Goal: Navigation & Orientation: Find specific page/section

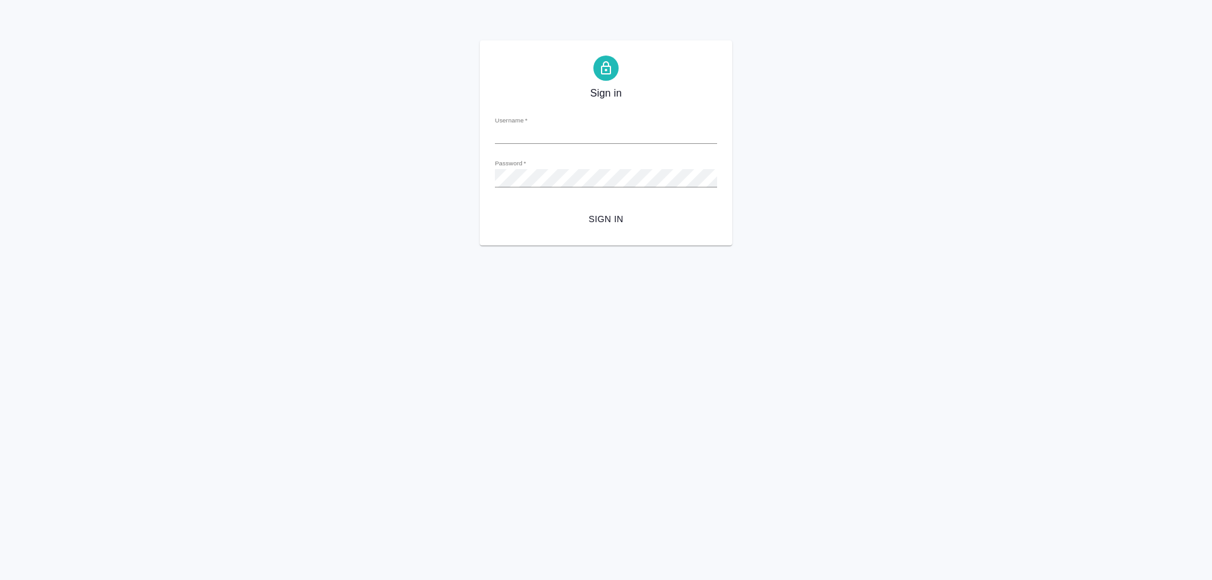
type input "e.solovyova@awatera.com"
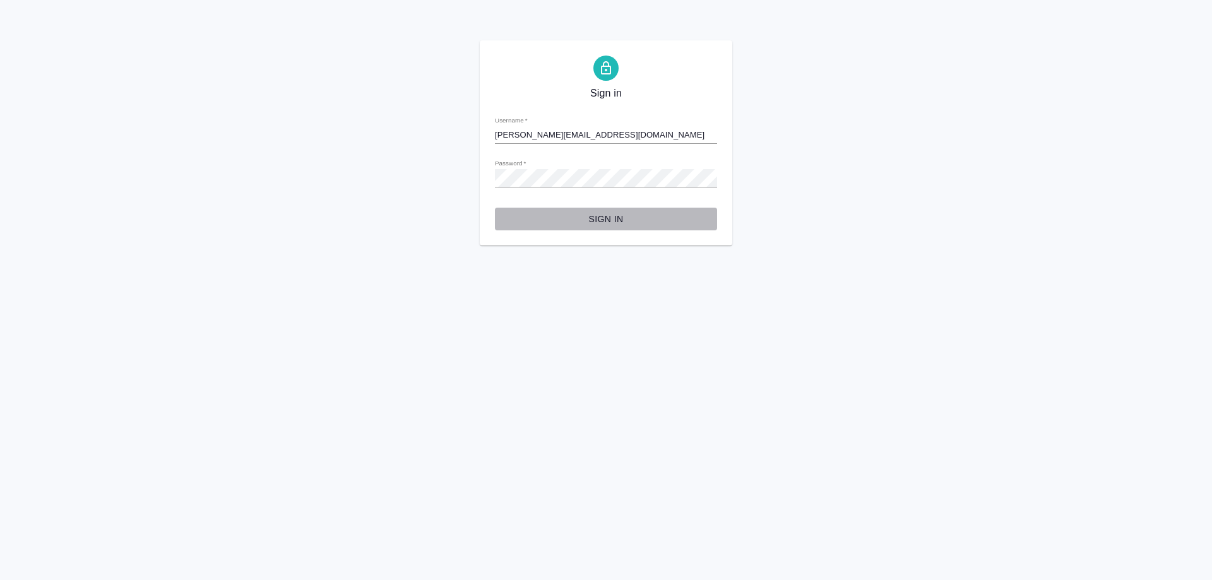
click at [597, 211] on span "Sign in" at bounding box center [606, 219] width 202 height 16
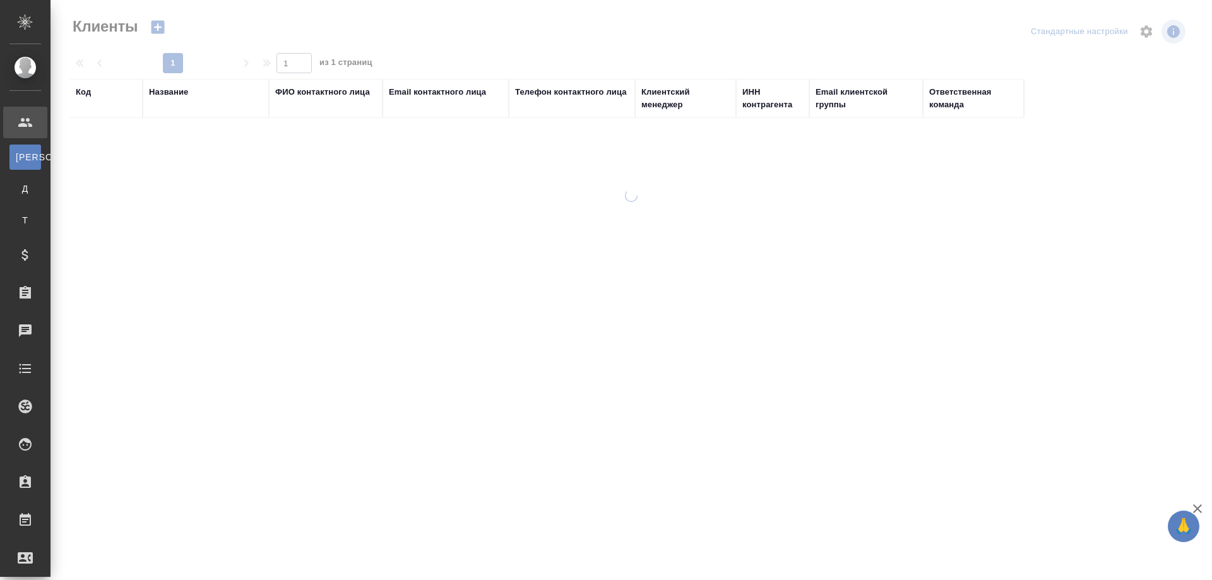
select select "RU"
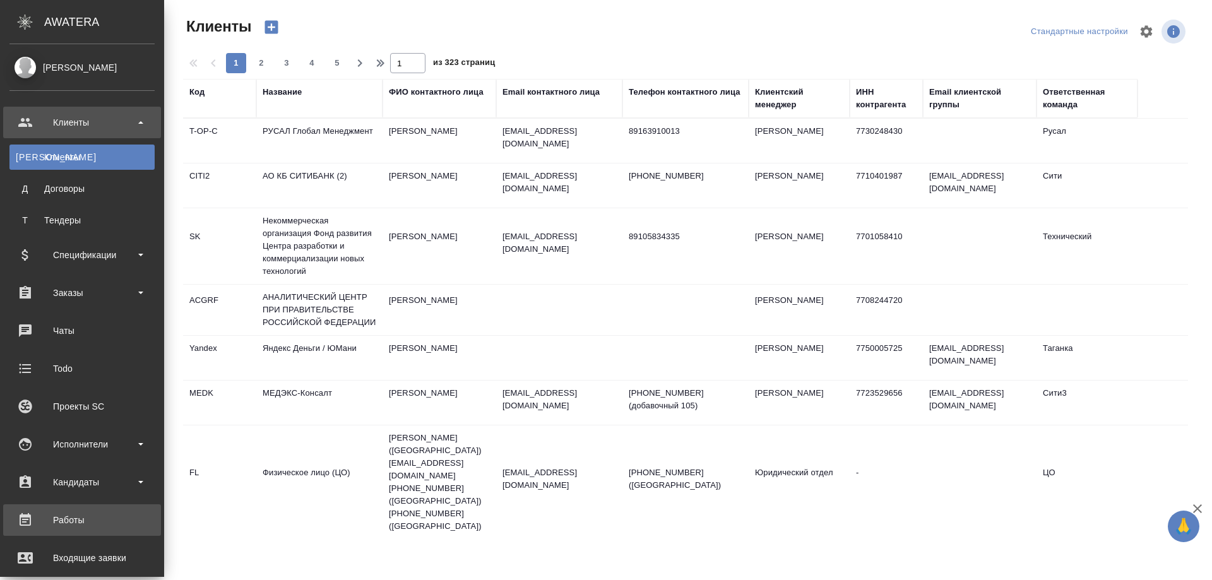
click at [64, 512] on div "Работы" at bounding box center [81, 520] width 145 height 19
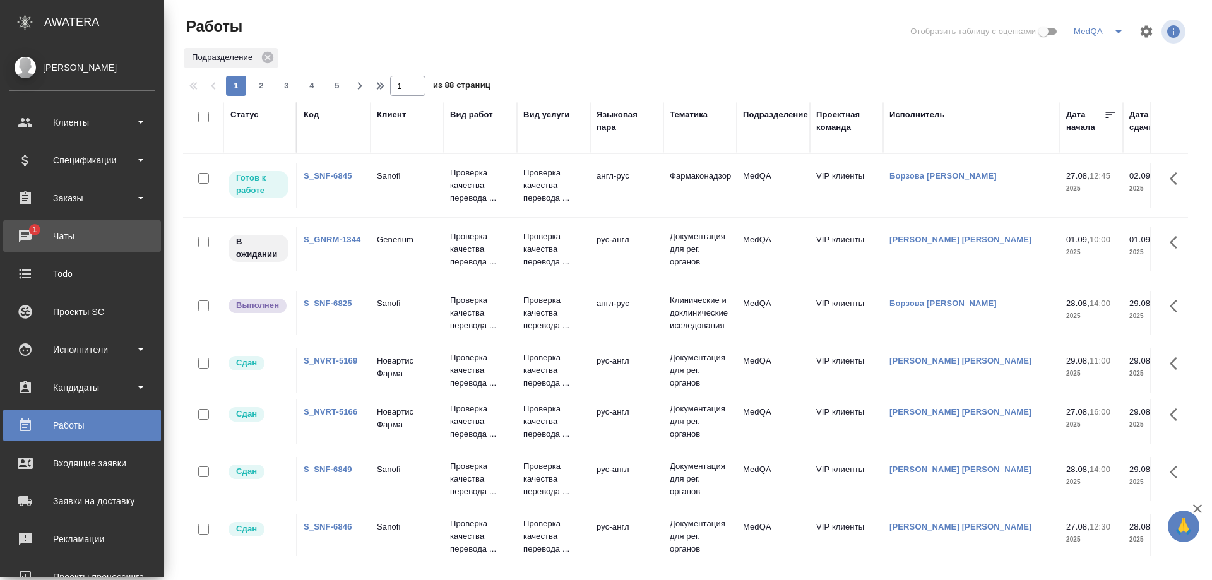
click at [53, 234] on div "Чаты" at bounding box center [81, 236] width 145 height 19
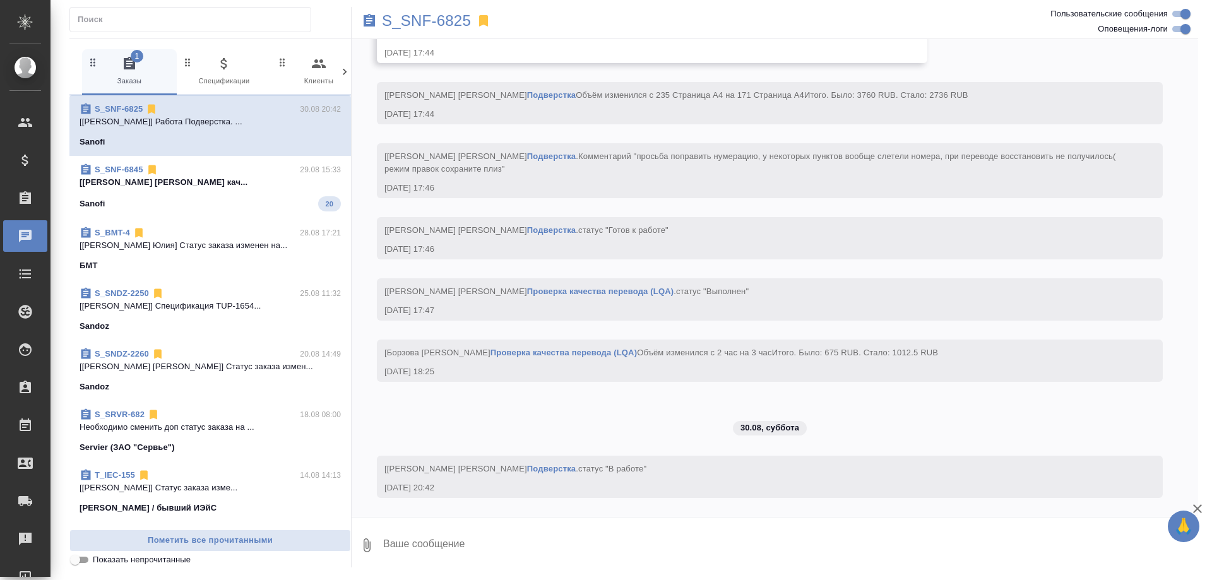
scroll to position [10007, 0]
click at [231, 191] on span "S_SNF-6845 29.08 15:33 [[PERSON_NAME] [PERSON_NAME] кач... Sanofi 20" at bounding box center [210, 188] width 261 height 48
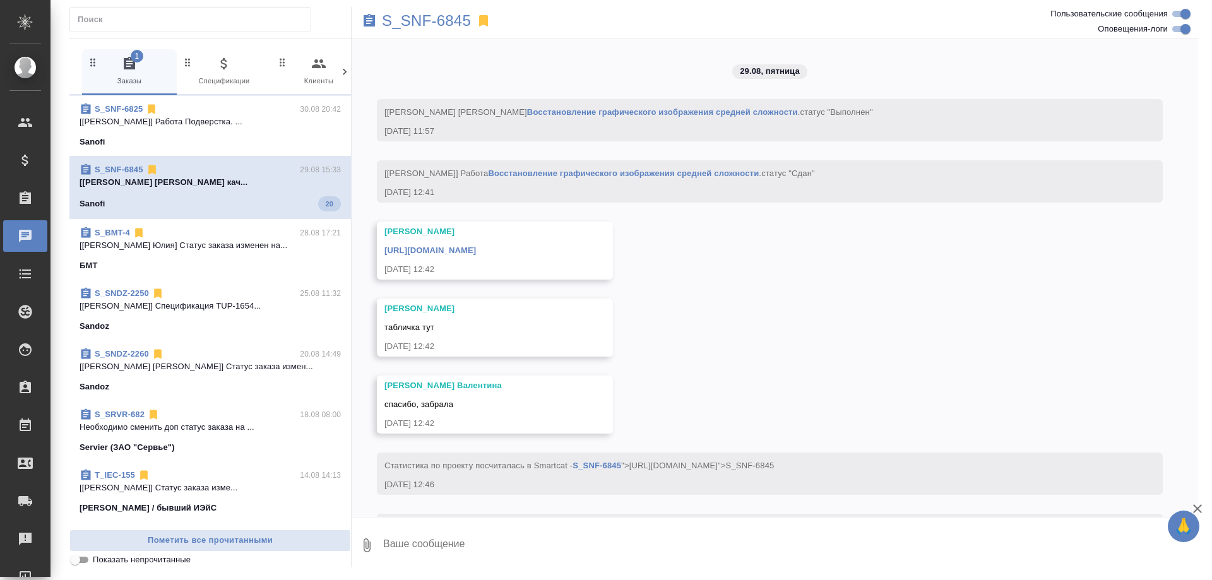
scroll to position [5908, 0]
